Goal: Browse casually: Explore the website without a specific task or goal

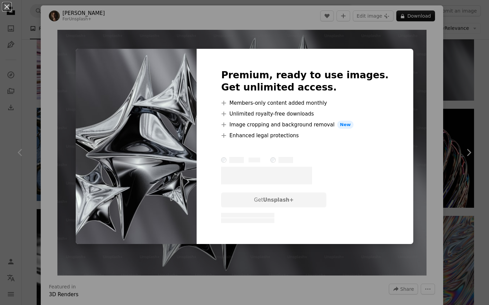
scroll to position [34, 0]
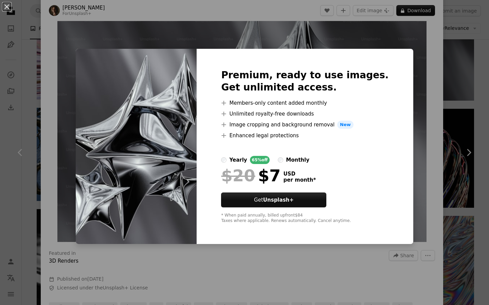
click at [397, 52] on div "An X shape Premium, ready to use images. Get unlimited access. A plus sign Memb…" at bounding box center [244, 152] width 489 height 305
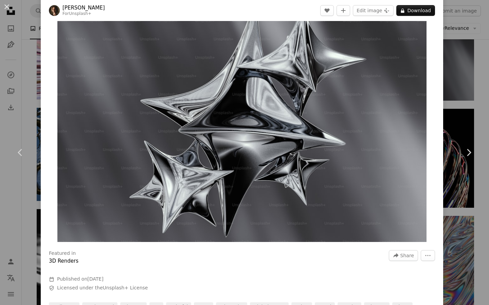
click at [216, 164] on img "Zoom in on this image" at bounding box center [241, 119] width 369 height 246
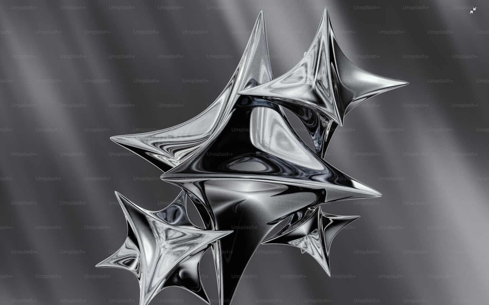
scroll to position [10, 0]
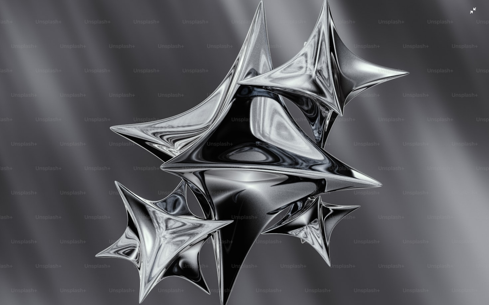
click at [150, 84] on img "Zoom out on this image" at bounding box center [244, 152] width 489 height 326
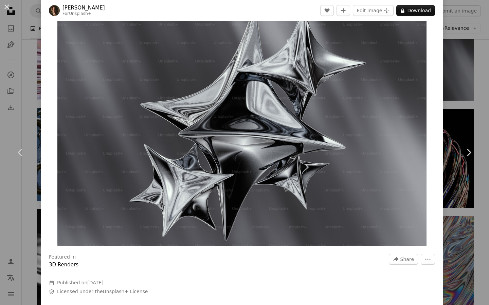
scroll to position [0, 0]
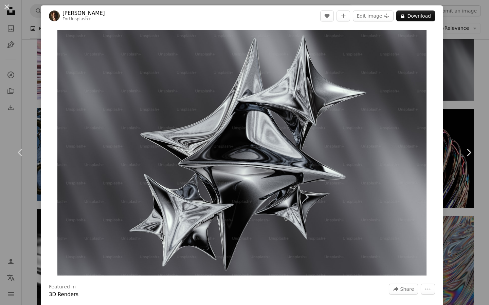
click at [464, 16] on div "An X shape Chevron left Chevron right [PERSON_NAME] For Unsplash+ A heart A plu…" at bounding box center [244, 152] width 489 height 305
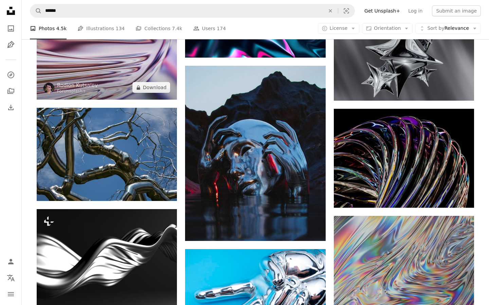
click at [102, 85] on img at bounding box center [107, 60] width 140 height 79
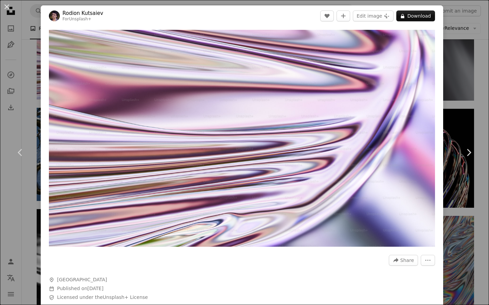
click at [235, 24] on header "[PERSON_NAME] For Unsplash+ A heart A plus sign Edit image Plus sign for Unspla…" at bounding box center [242, 15] width 402 height 21
